Goal: Transaction & Acquisition: Book appointment/travel/reservation

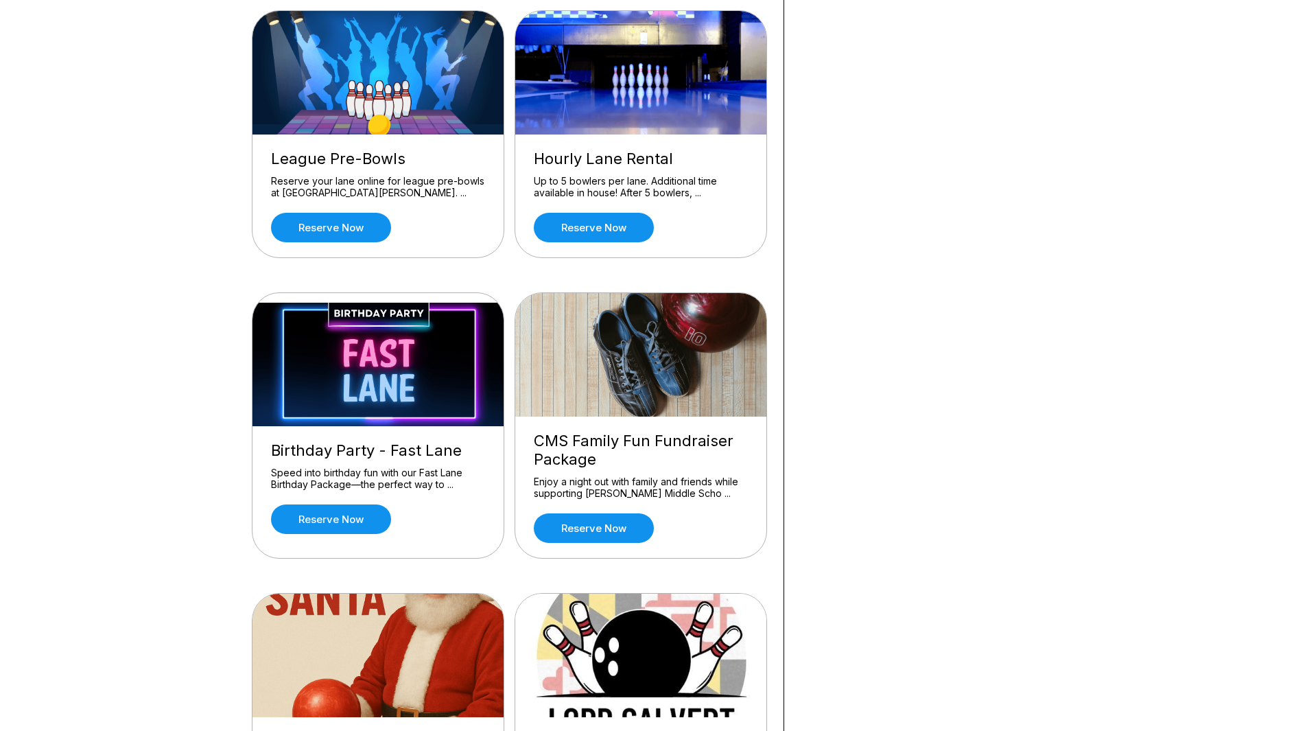
scroll to position [618, 0]
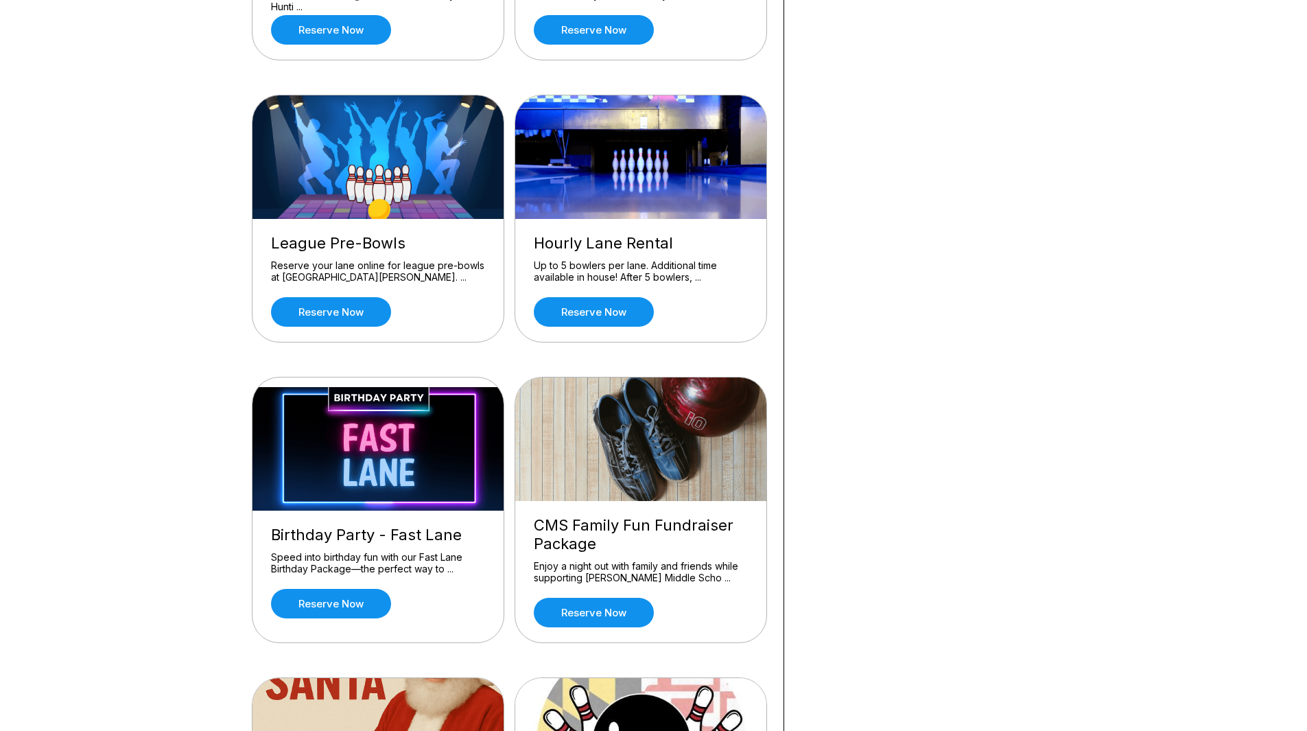
click at [550, 293] on div "Hourly Lane Rental Up to 5 bowlers per lane. Additional time available in house…" at bounding box center [640, 280] width 251 height 123
click at [554, 303] on link "Reserve now" at bounding box center [594, 312] width 120 height 30
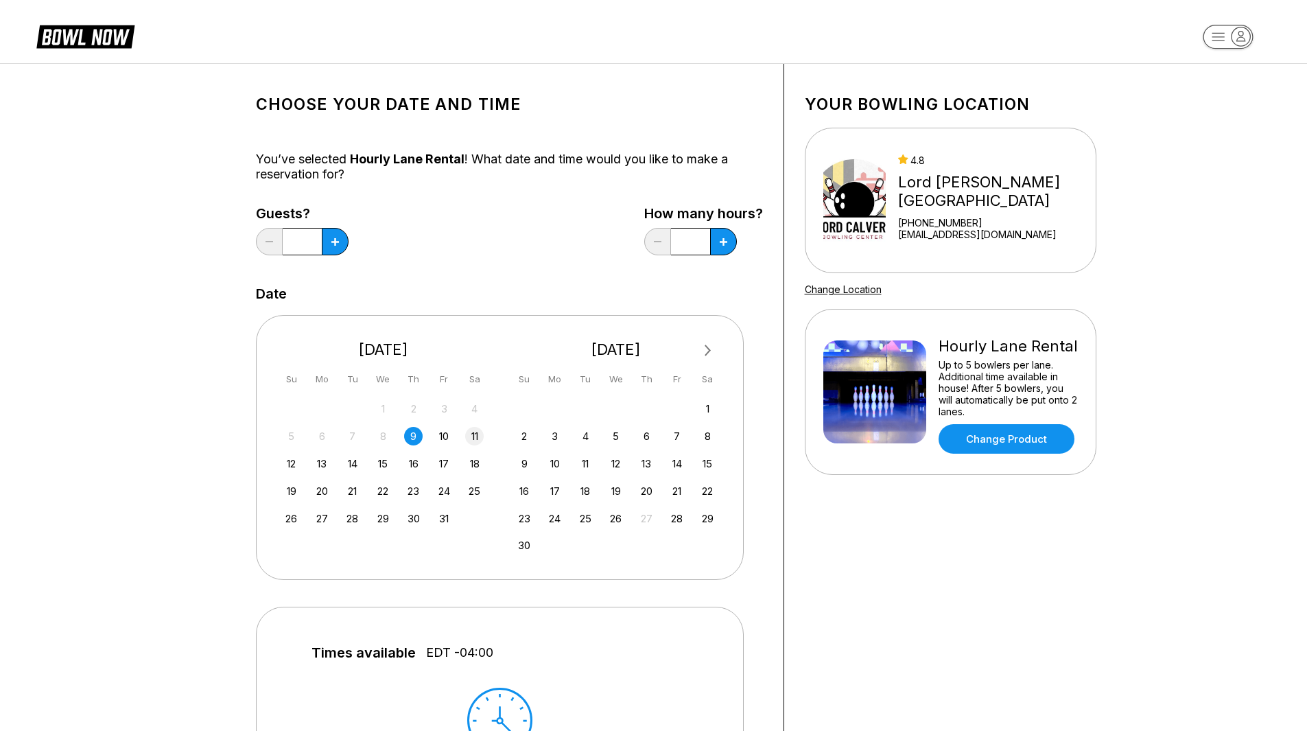
click at [474, 440] on div "11" at bounding box center [474, 436] width 19 height 19
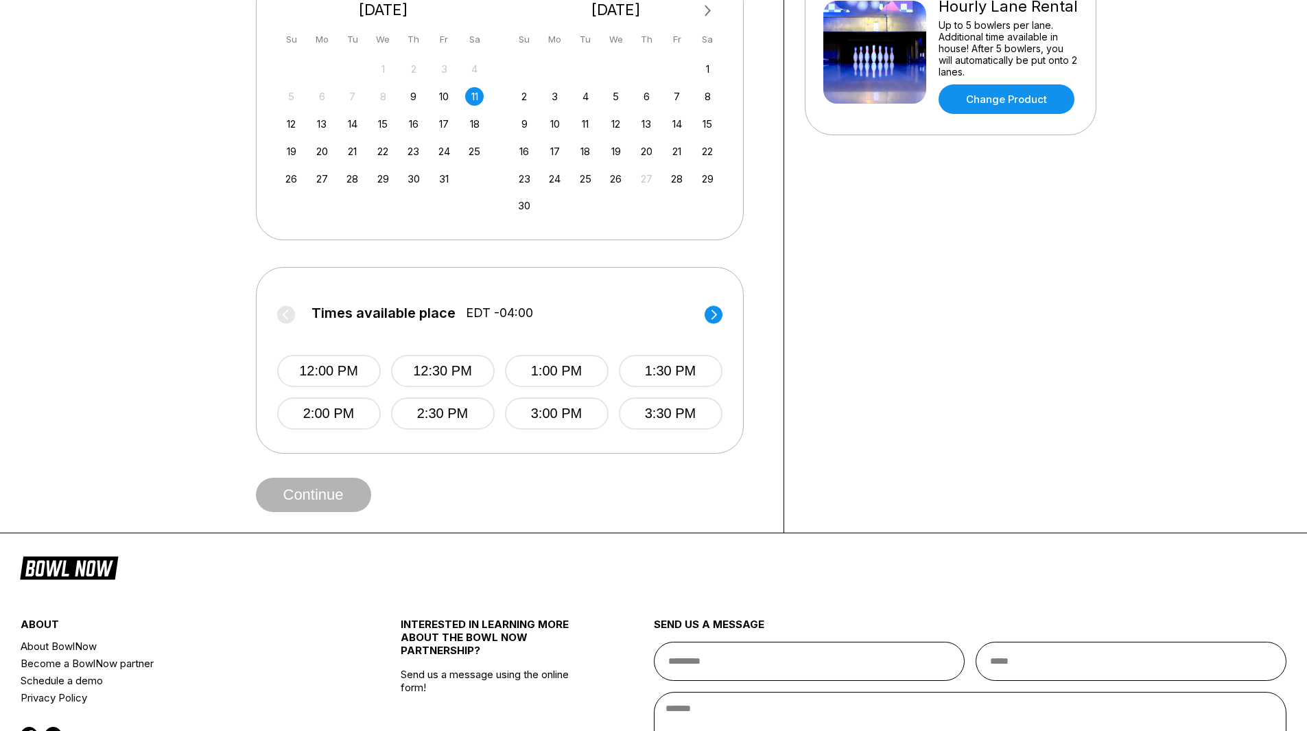
scroll to position [343, 0]
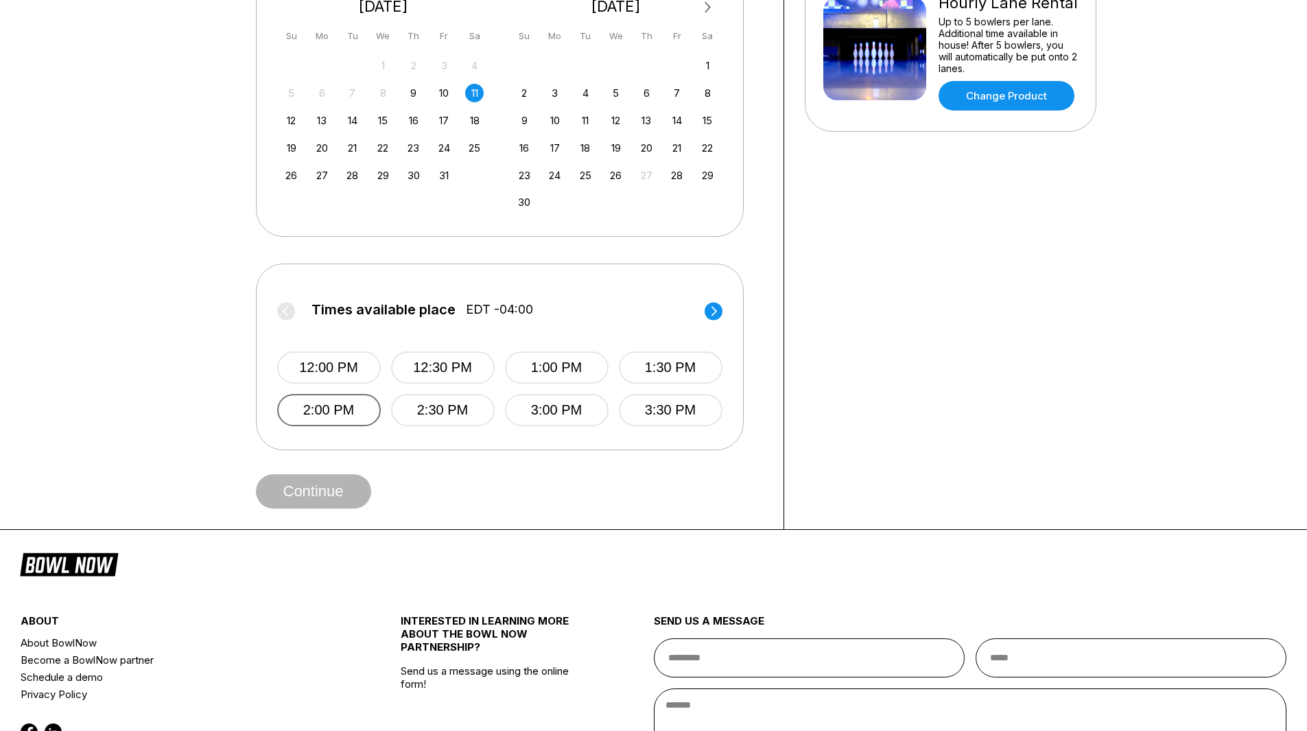
click at [349, 416] on button "2:00 PM" at bounding box center [329, 410] width 104 height 32
click at [318, 485] on button "Continue" at bounding box center [313, 491] width 115 height 34
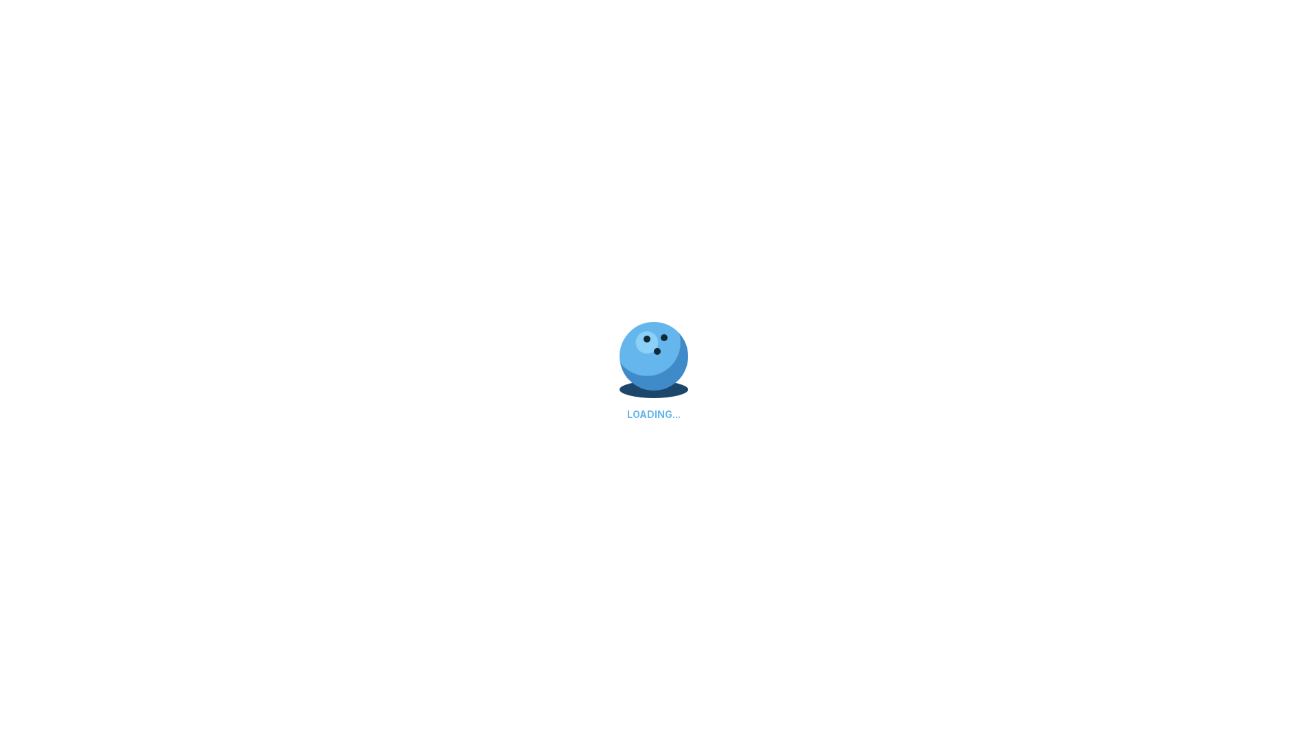
select select "**"
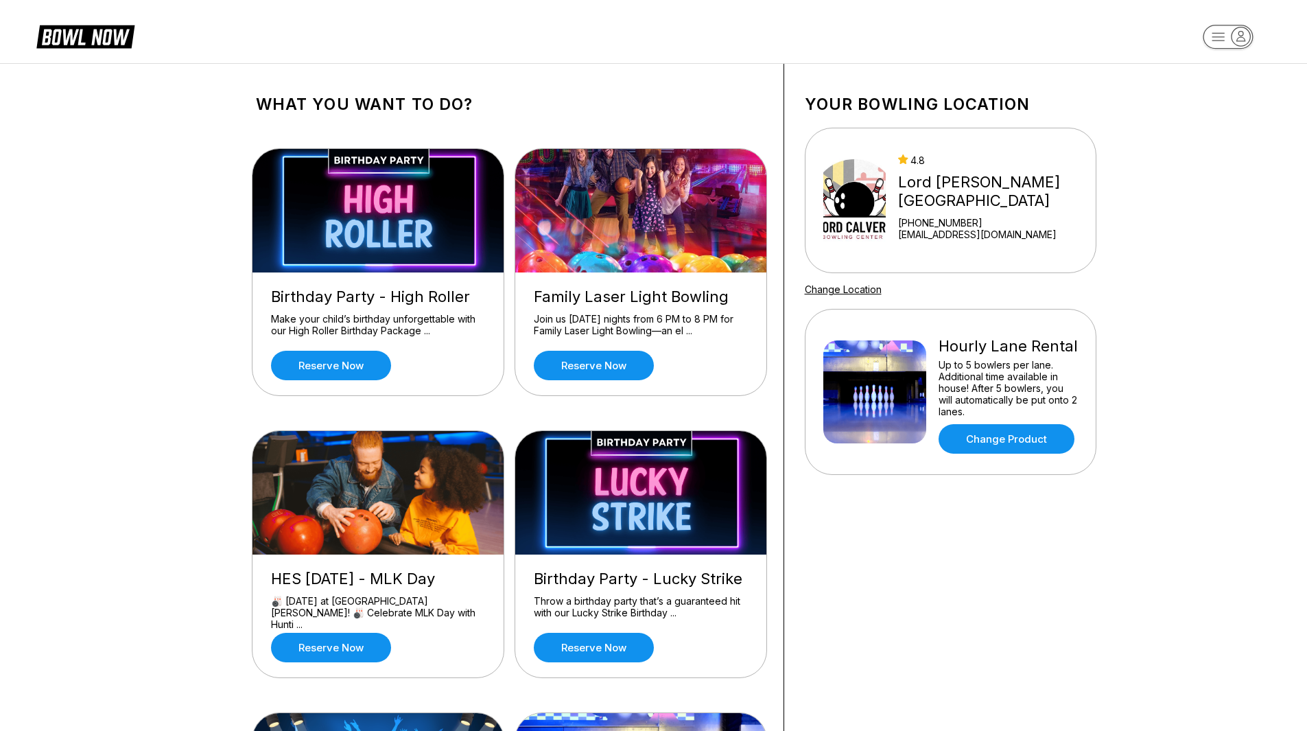
click at [1219, 38] on rect "button" at bounding box center [1228, 37] width 50 height 24
